Goal: Task Accomplishment & Management: Manage account settings

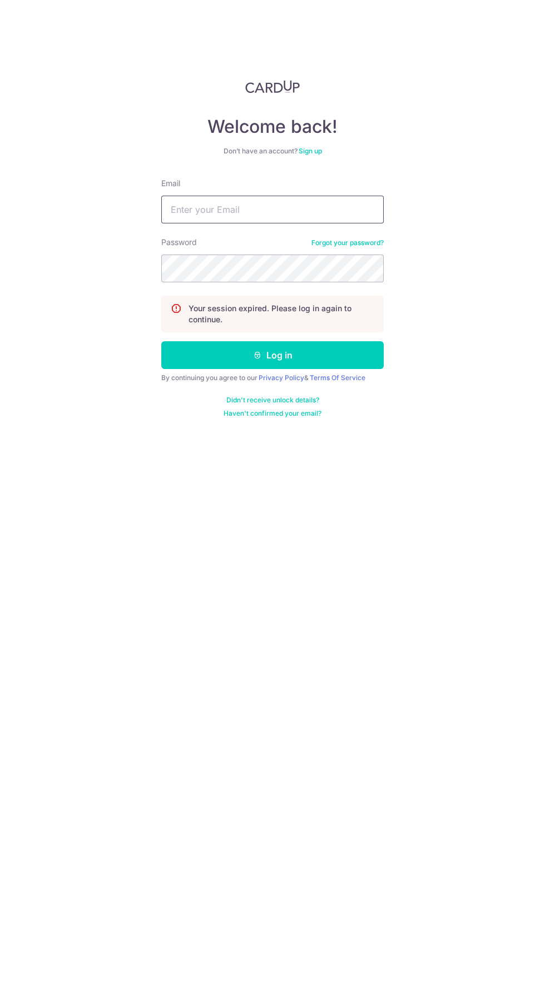
click at [333, 212] on input "Email" at bounding box center [272, 210] width 222 height 28
type input "[EMAIL_ADDRESS][DOMAIN_NAME]"
click at [161, 341] on button "Log in" at bounding box center [272, 355] width 222 height 28
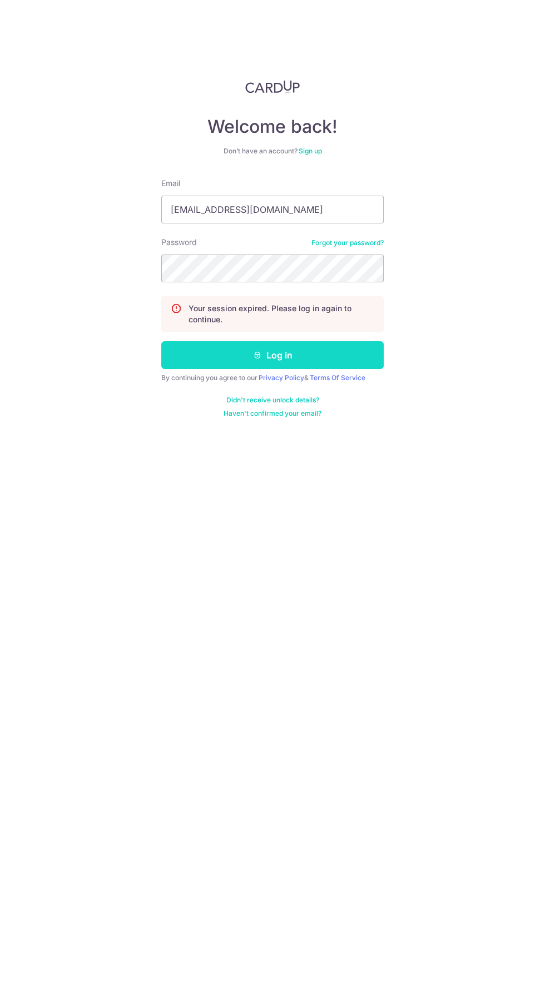
click at [350, 356] on button "Log in" at bounding box center [272, 355] width 222 height 28
